Goal: Task Accomplishment & Management: Manage account settings

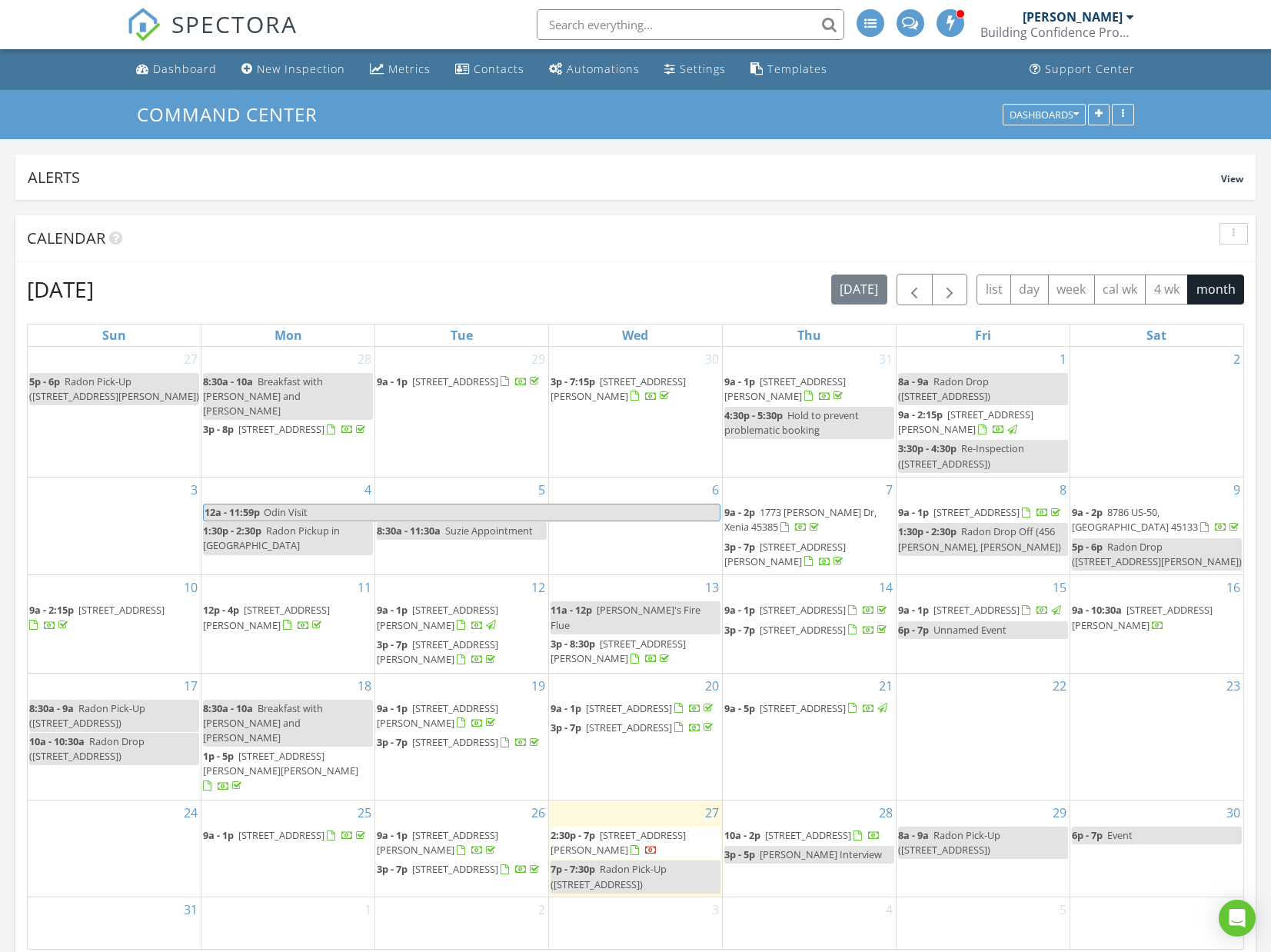
scroll to position [1401, 1272]
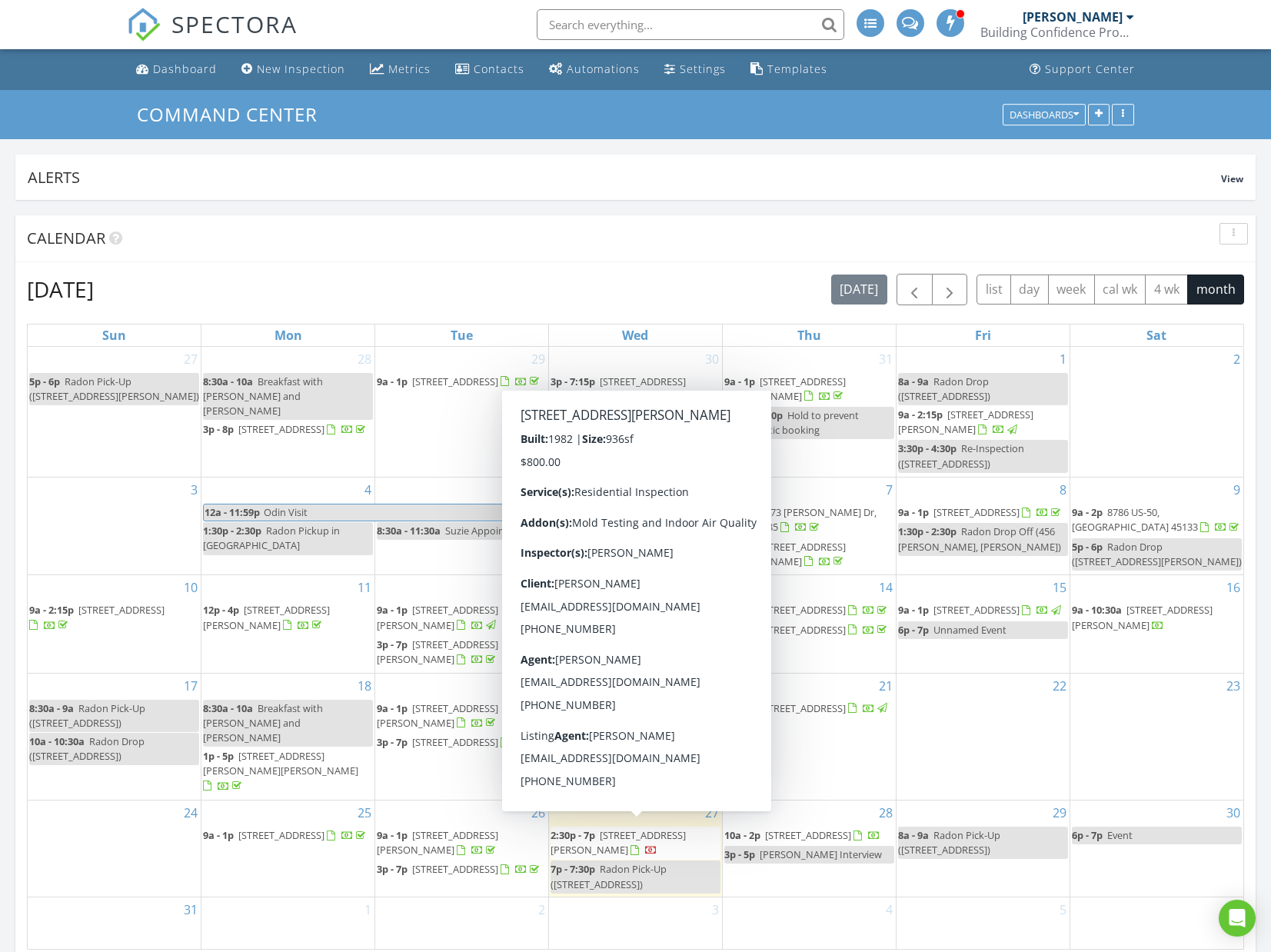
click at [631, 843] on div at bounding box center [643, 850] width 27 height 15
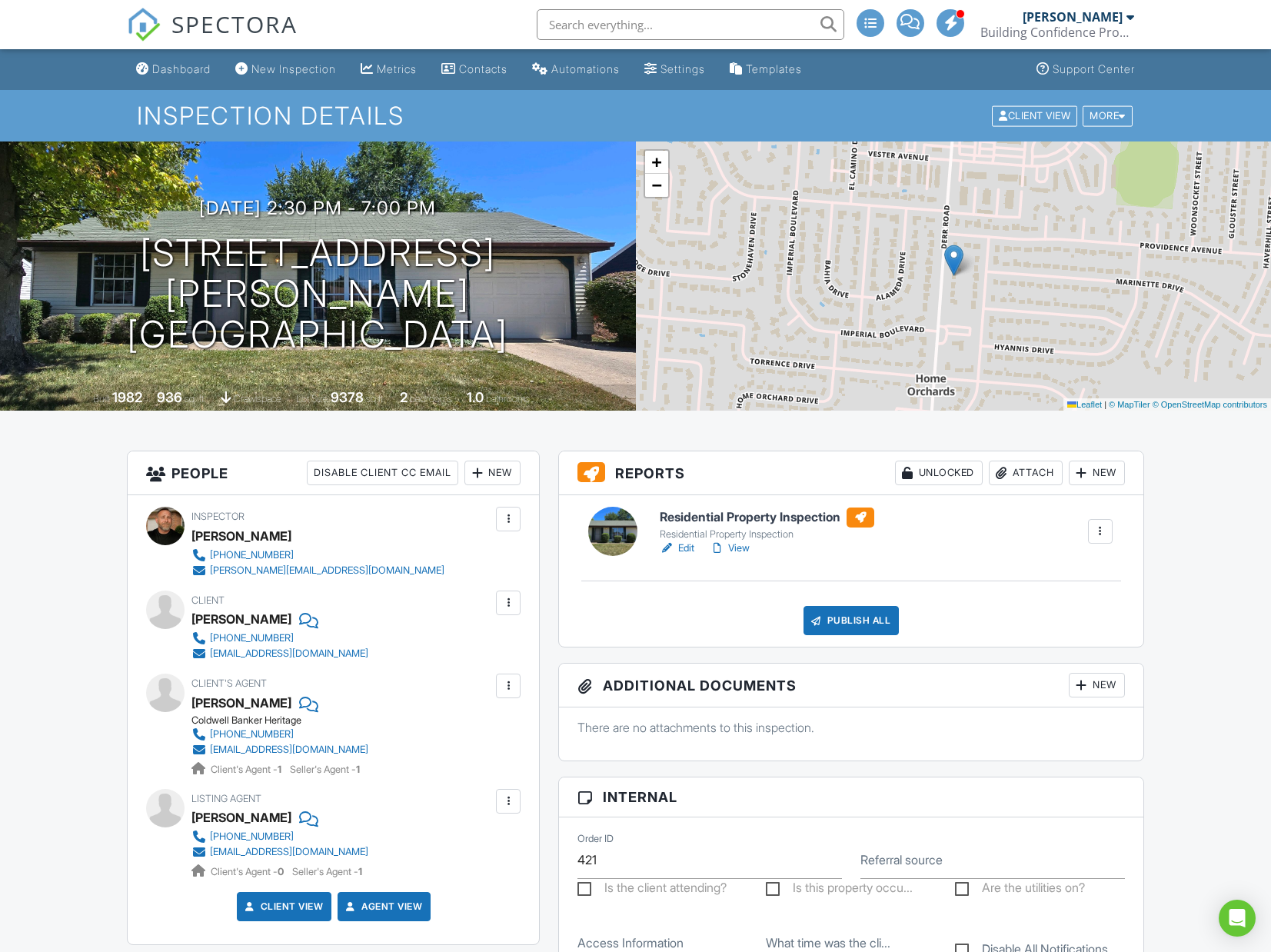
click at [683, 549] on link "Edit" at bounding box center [676, 548] width 35 height 15
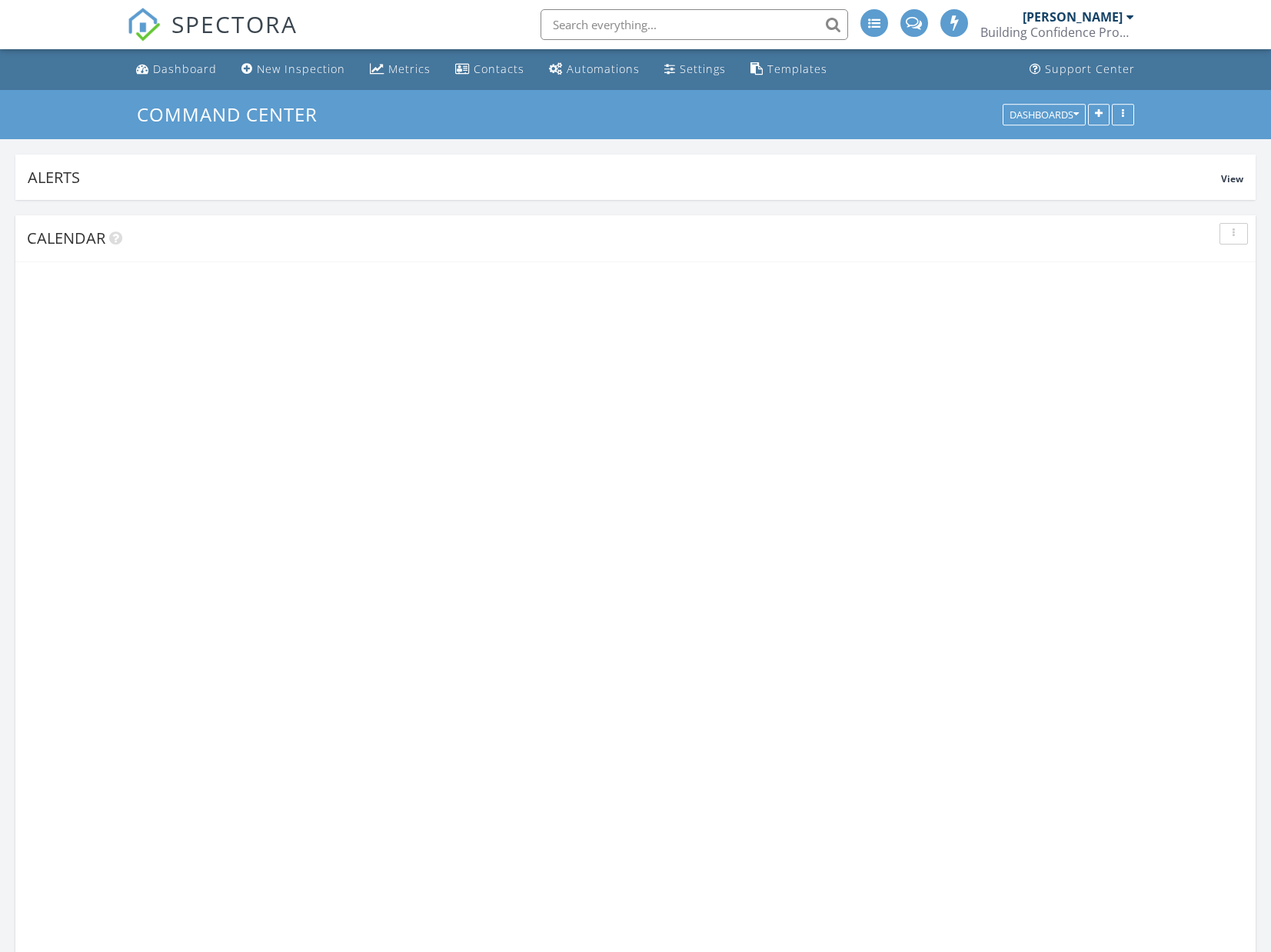
scroll to position [1401, 1272]
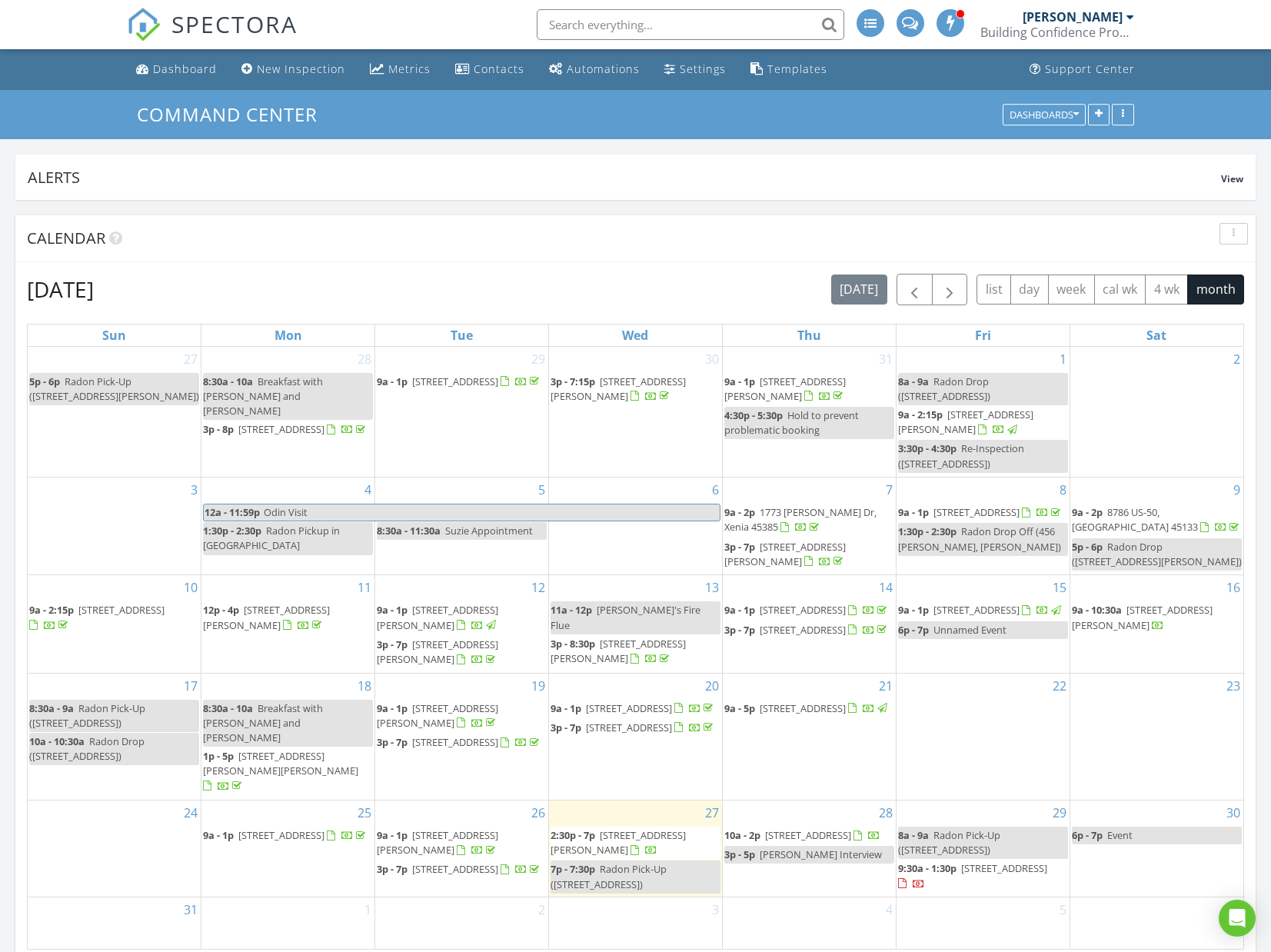
click at [287, 837] on span "9a - 1p 631 Corona Ave, Dayton 45419" at bounding box center [285, 835] width 166 height 15
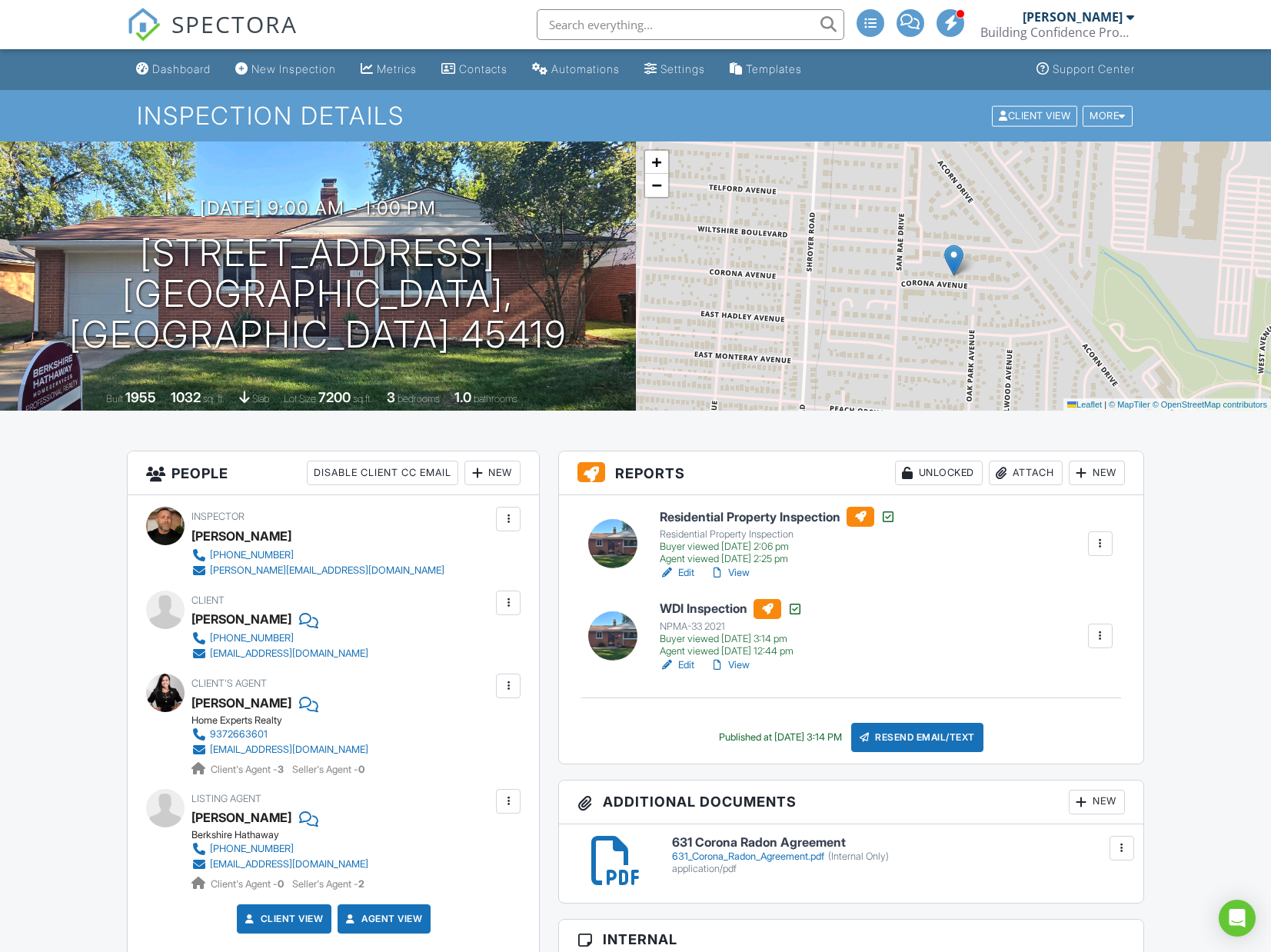
click at [684, 576] on link "Edit" at bounding box center [676, 572] width 35 height 15
copy div "Paolo Tino"
drag, startPoint x: 253, startPoint y: 617, endPoint x: 193, endPoint y: 617, distance: 60.0
click at [193, 617] on div "Paolo Tino" at bounding box center [241, 619] width 100 height 23
click at [1104, 805] on div "New" at bounding box center [1096, 802] width 56 height 25
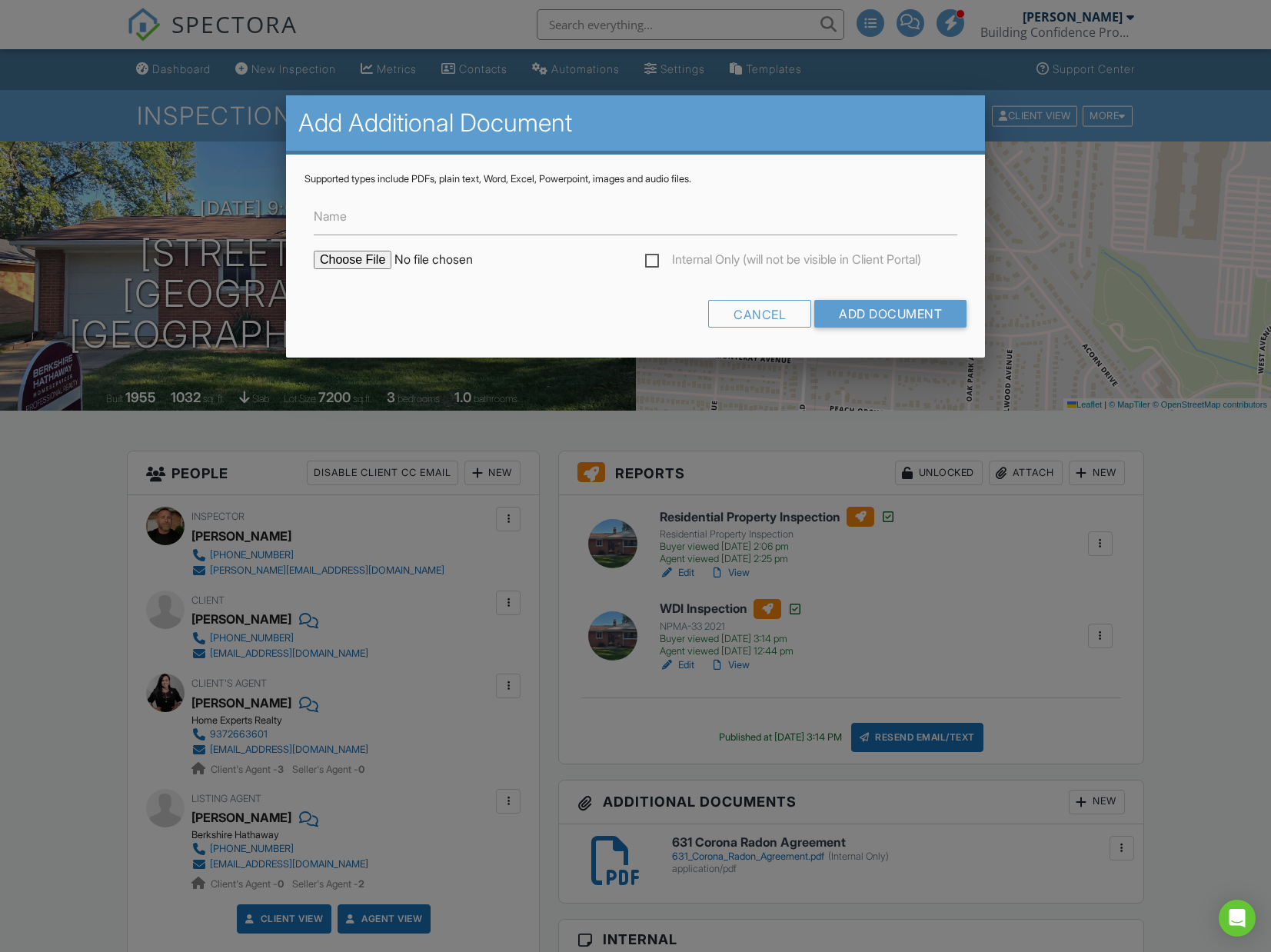
click at [336, 255] on input "file" at bounding box center [444, 259] width 261 height 18
type input "C:\fakepath\631 Corona Radon Results.pdf"
click at [833, 314] on input "Add Document" at bounding box center [890, 314] width 153 height 28
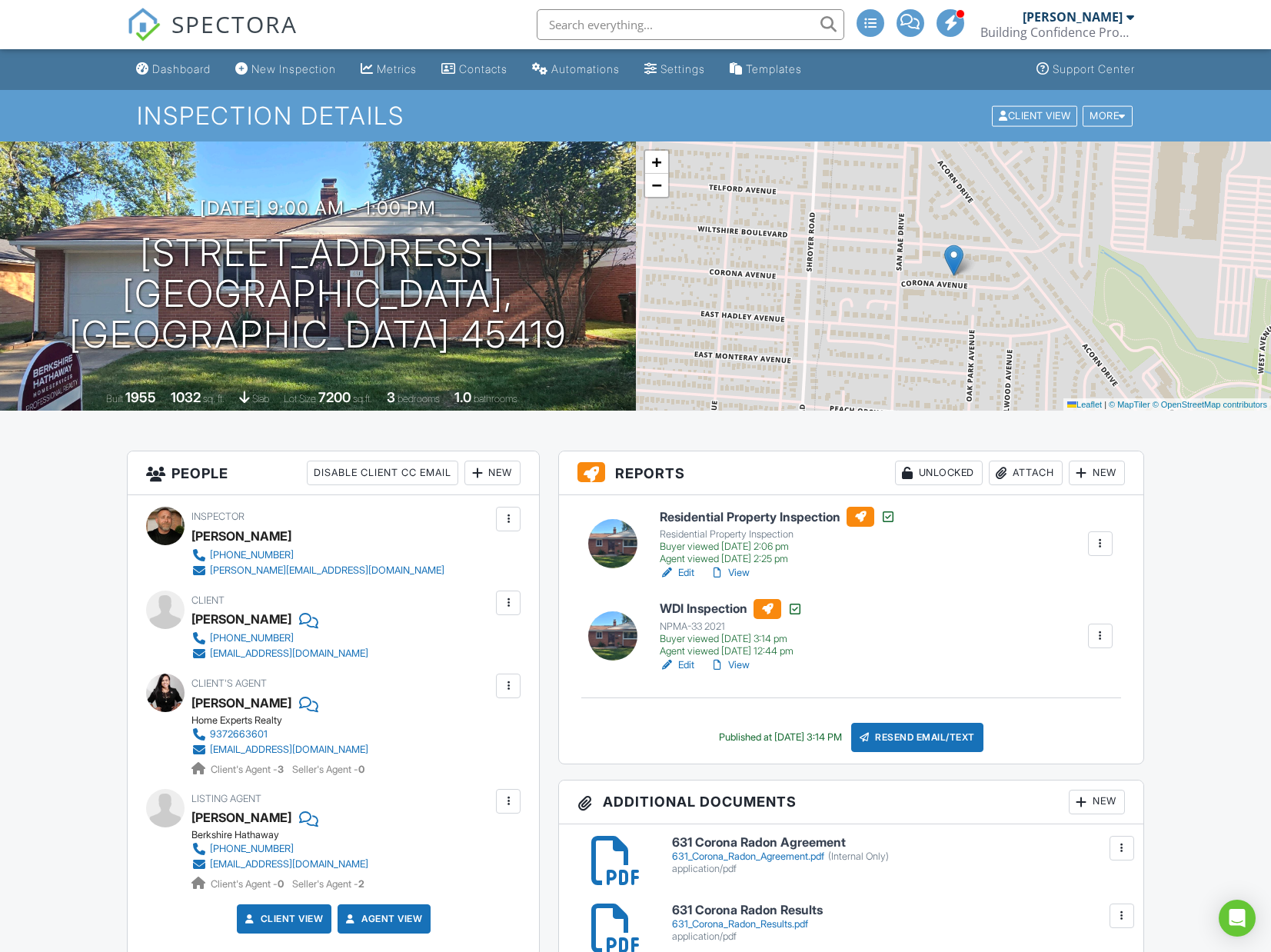
click at [686, 572] on link "Edit" at bounding box center [676, 572] width 35 height 15
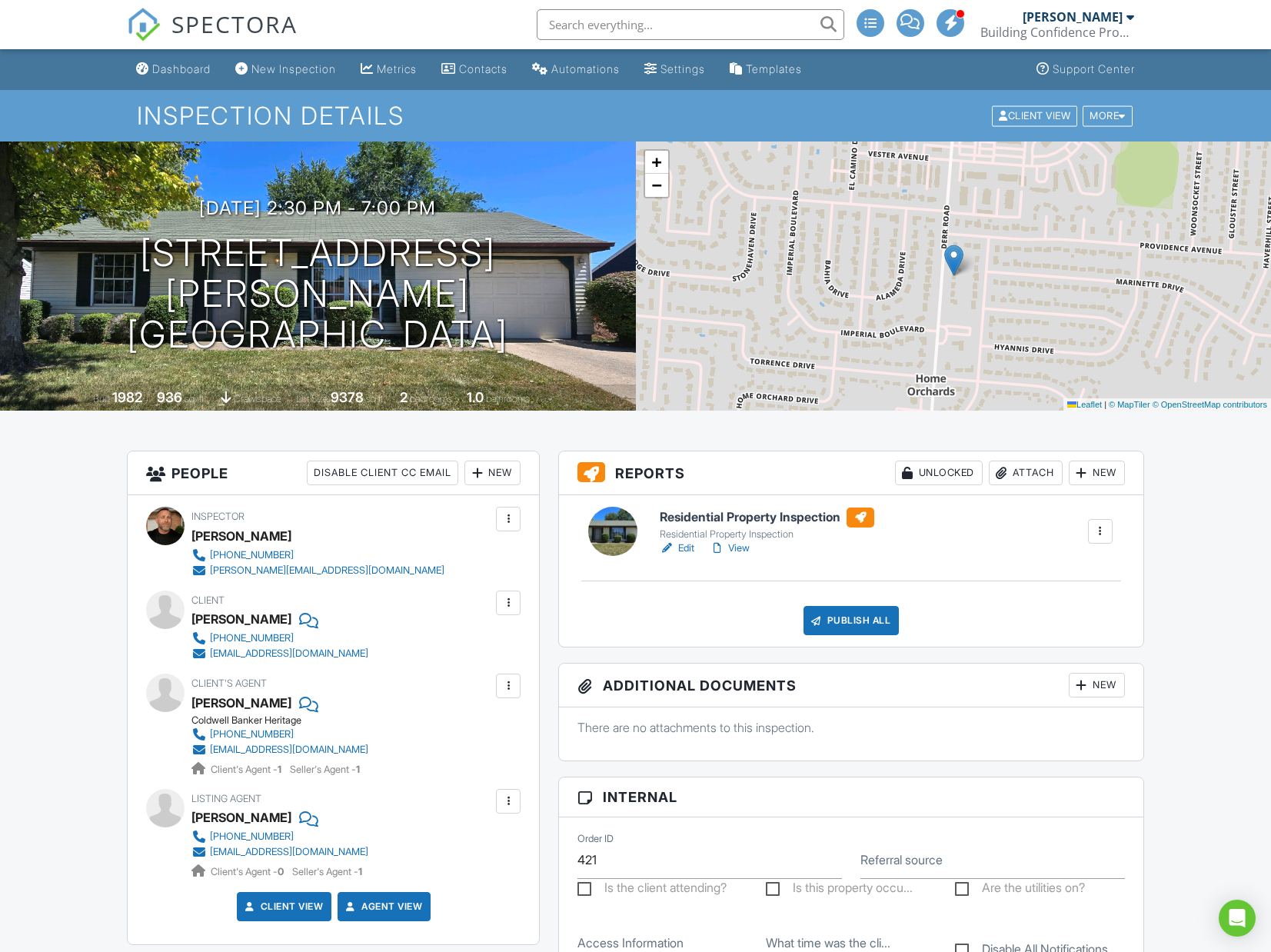
click at [819, 616] on div at bounding box center [816, 620] width 15 height 15
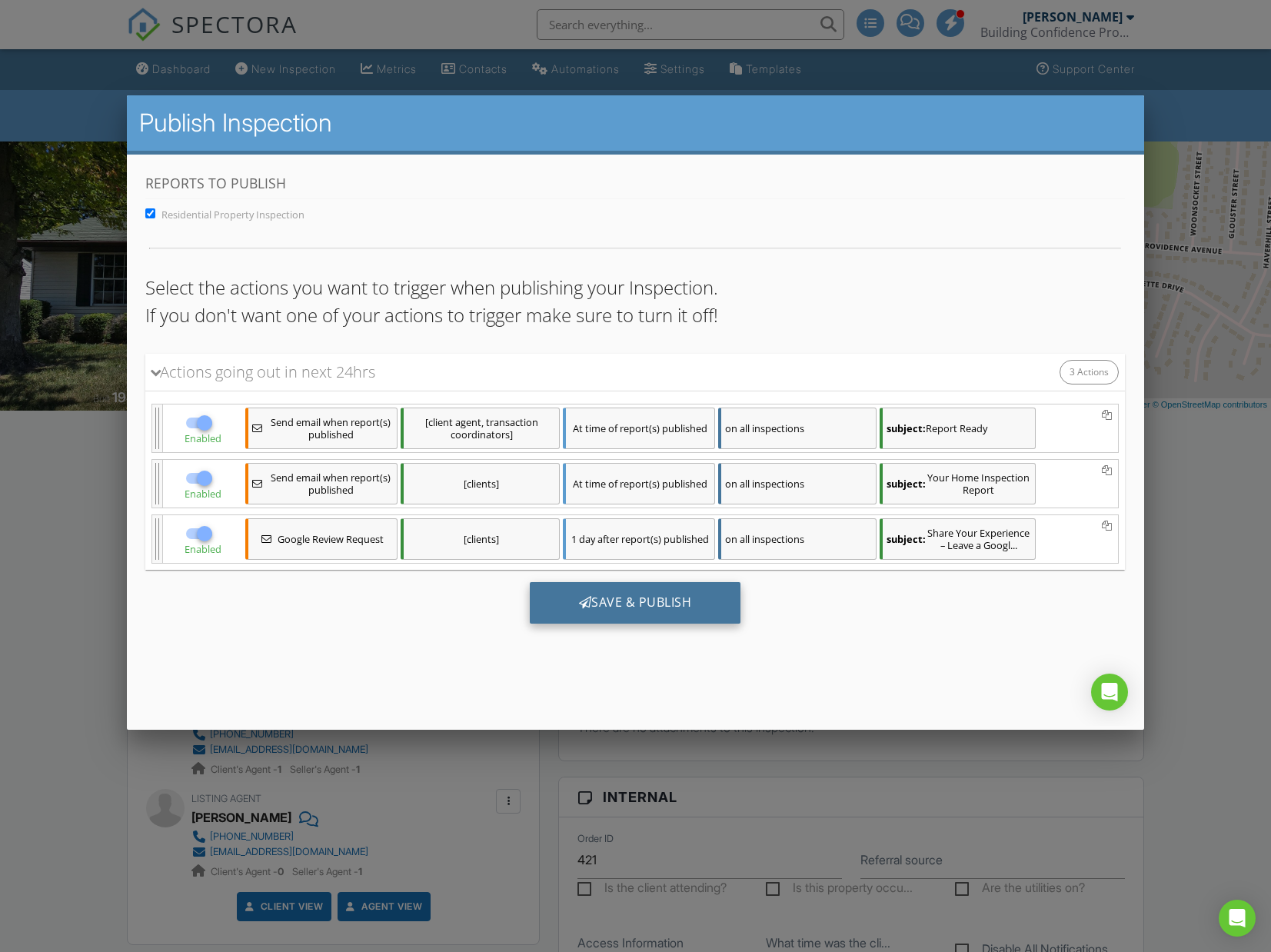
click at [630, 623] on div "Save & Publish" at bounding box center [636, 603] width 212 height 42
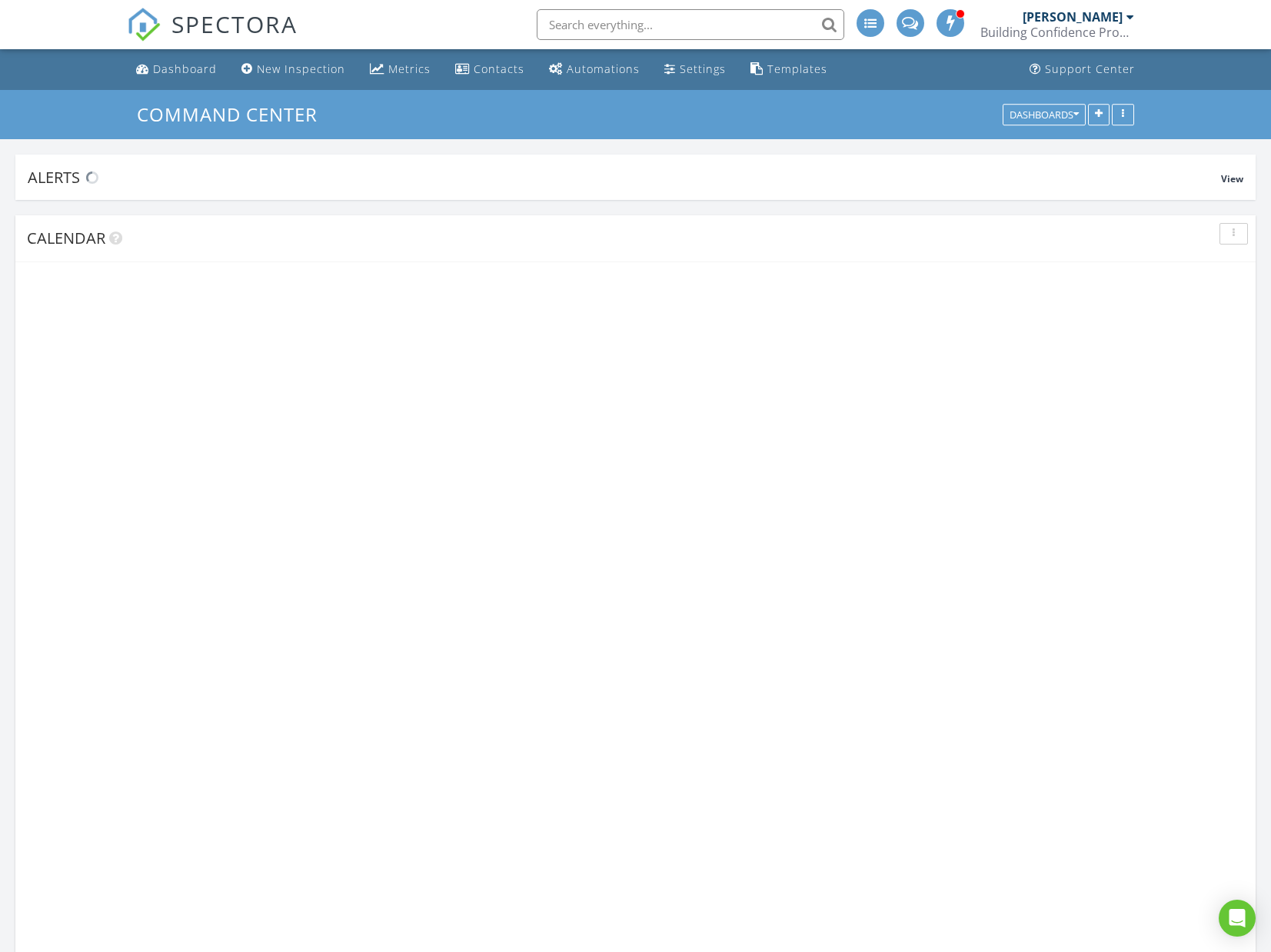
scroll to position [1401, 1272]
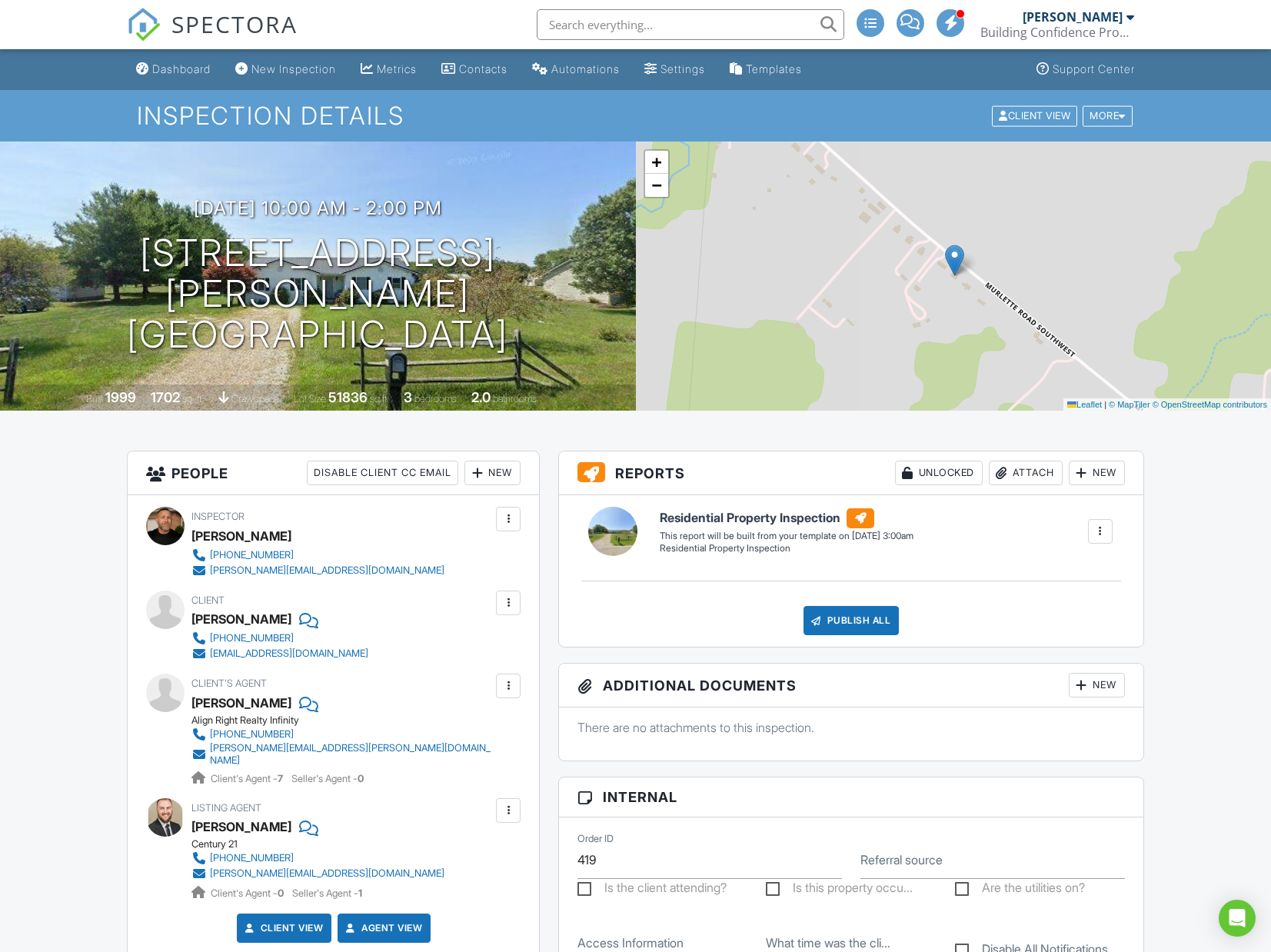
click at [1109, 537] on div at bounding box center [1100, 531] width 25 height 25
click at [1052, 581] on div "Build Now" at bounding box center [1068, 575] width 75 height 18
click at [685, 548] on link "Edit" at bounding box center [676, 548] width 35 height 15
